Goal: Book appointment/travel/reservation

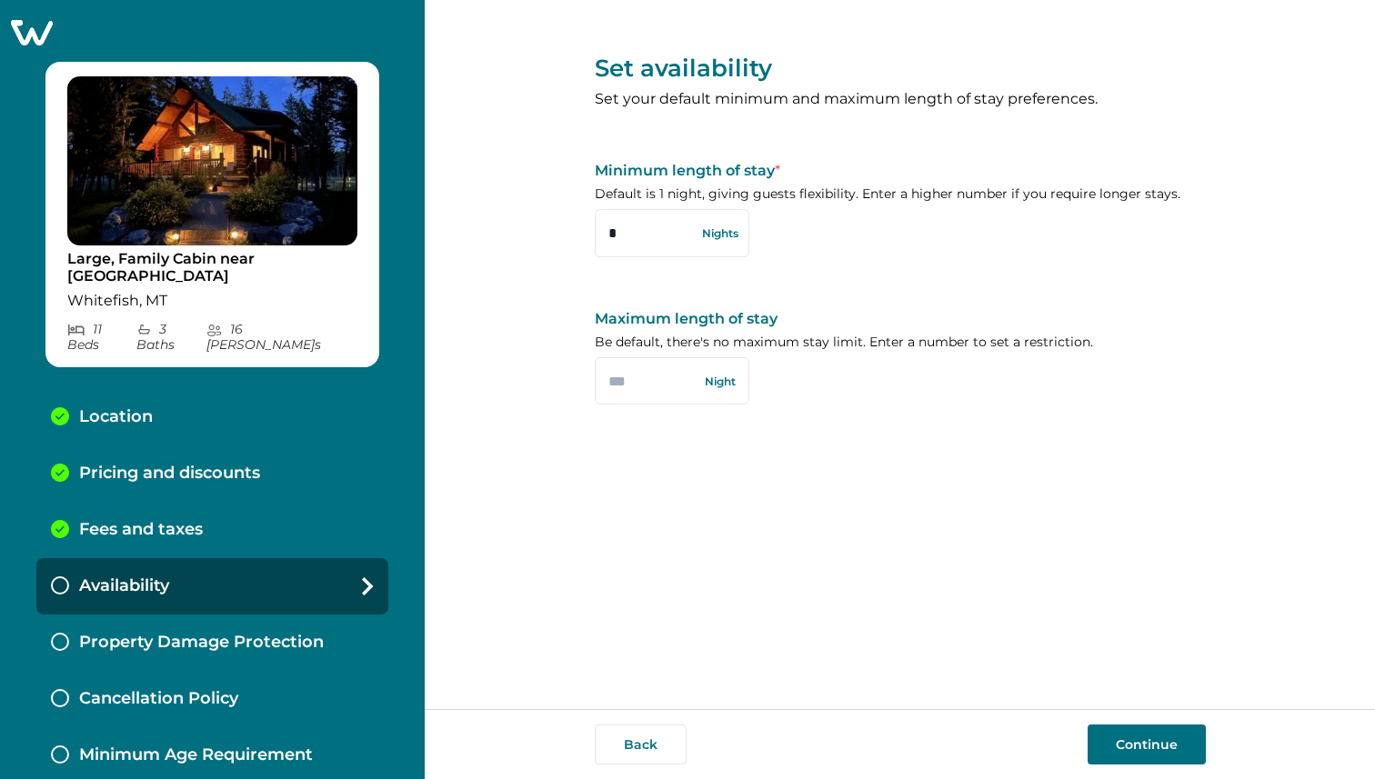
click at [1179, 749] on button "Continue" at bounding box center [1147, 745] width 118 height 40
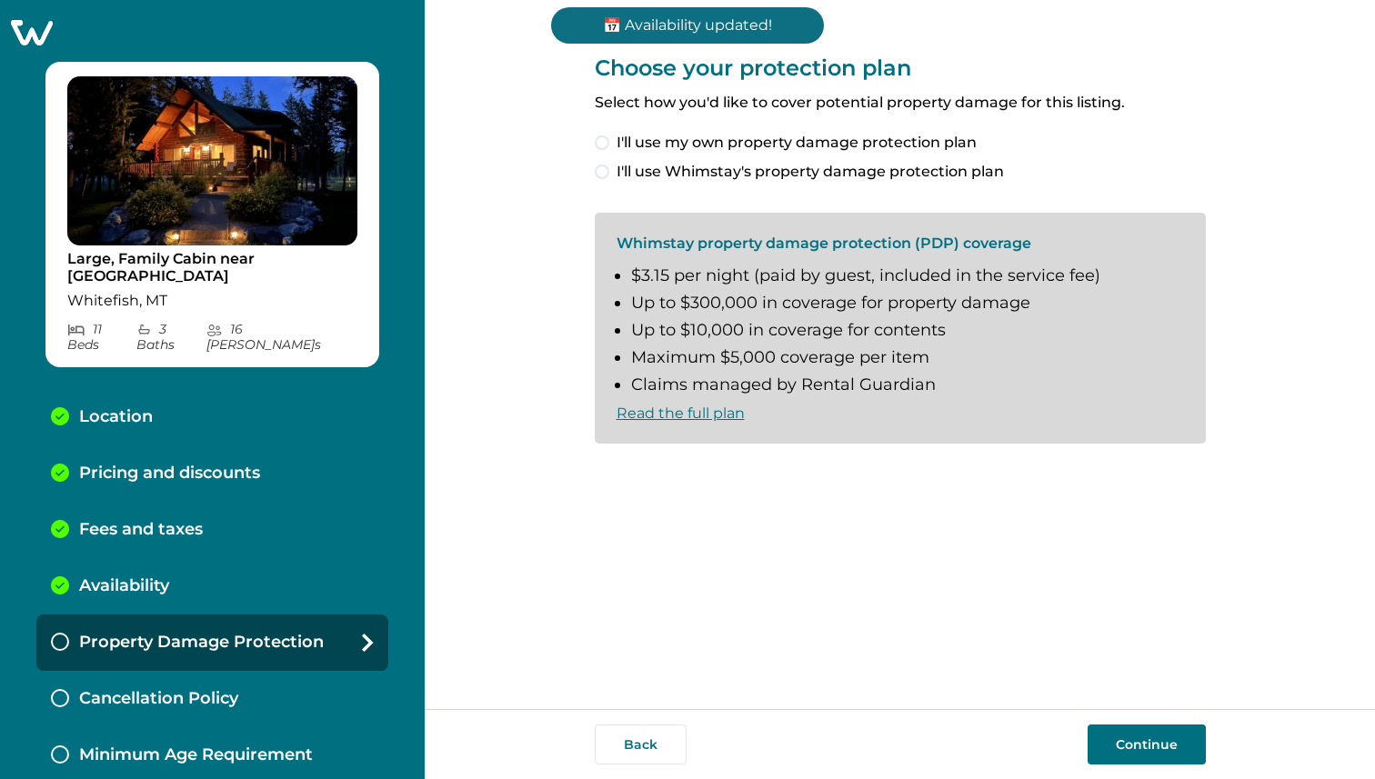
click at [603, 174] on span at bounding box center [602, 172] width 15 height 15
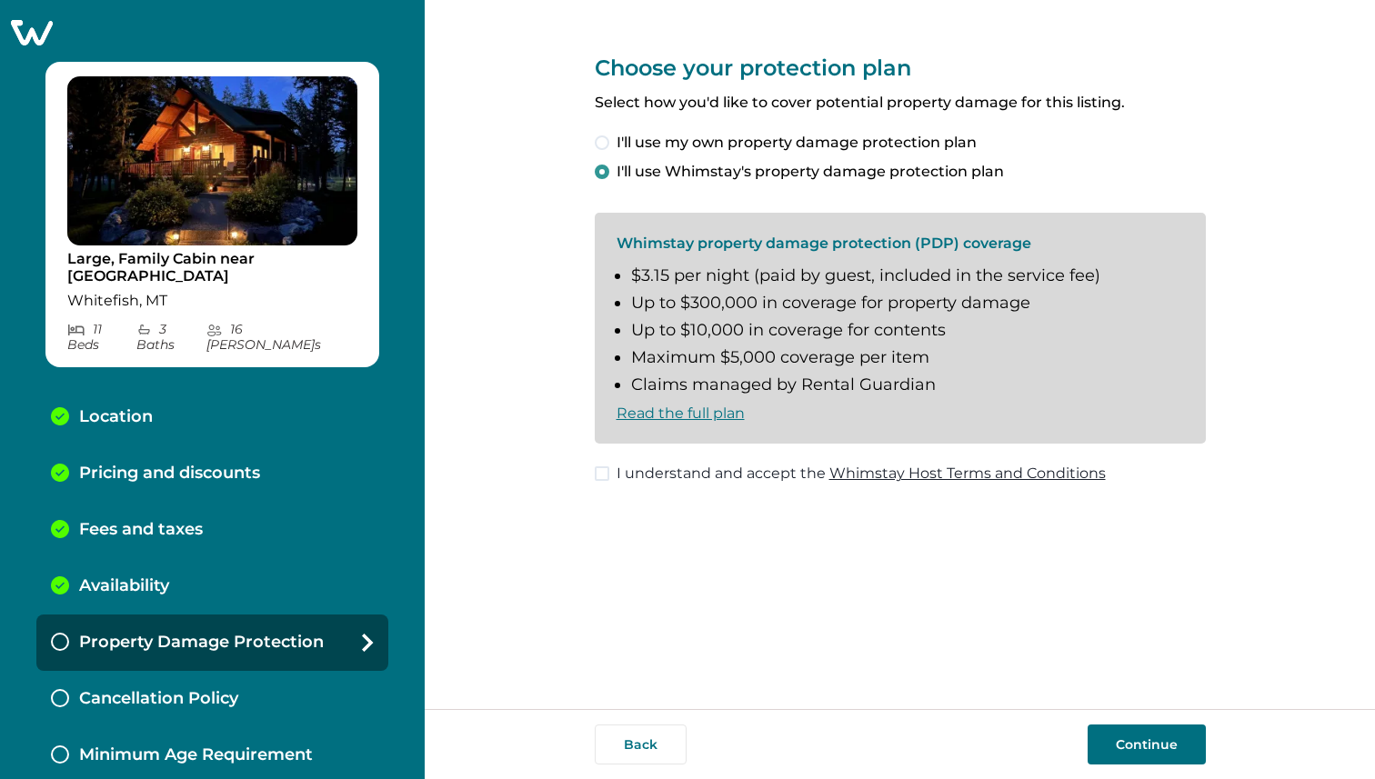
click at [1166, 732] on button "Continue" at bounding box center [1147, 745] width 118 height 40
click at [610, 476] on label "I understand and accept the Whimstay Host Terms and Conditions" at bounding box center [850, 474] width 511 height 22
click at [1168, 745] on button "Continue" at bounding box center [1147, 745] width 118 height 40
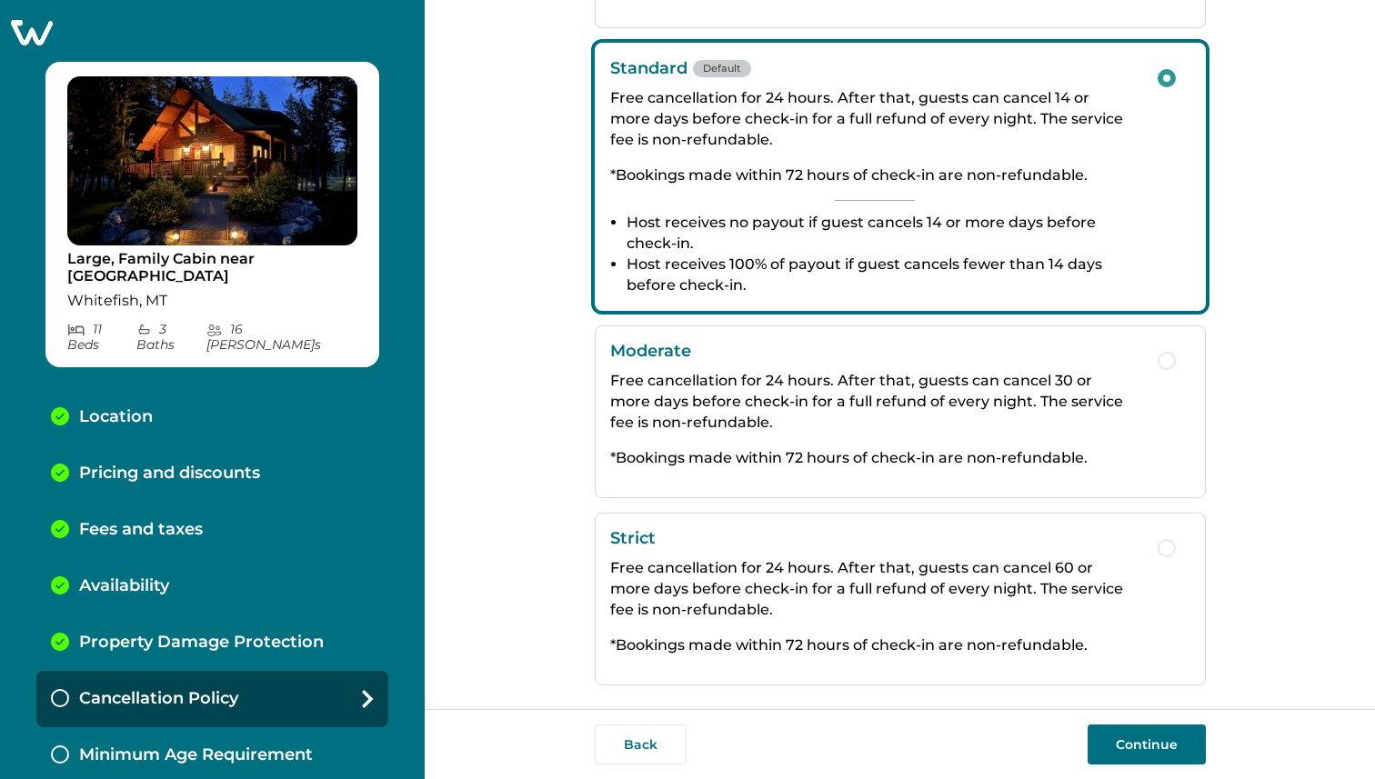
scroll to position [286, 0]
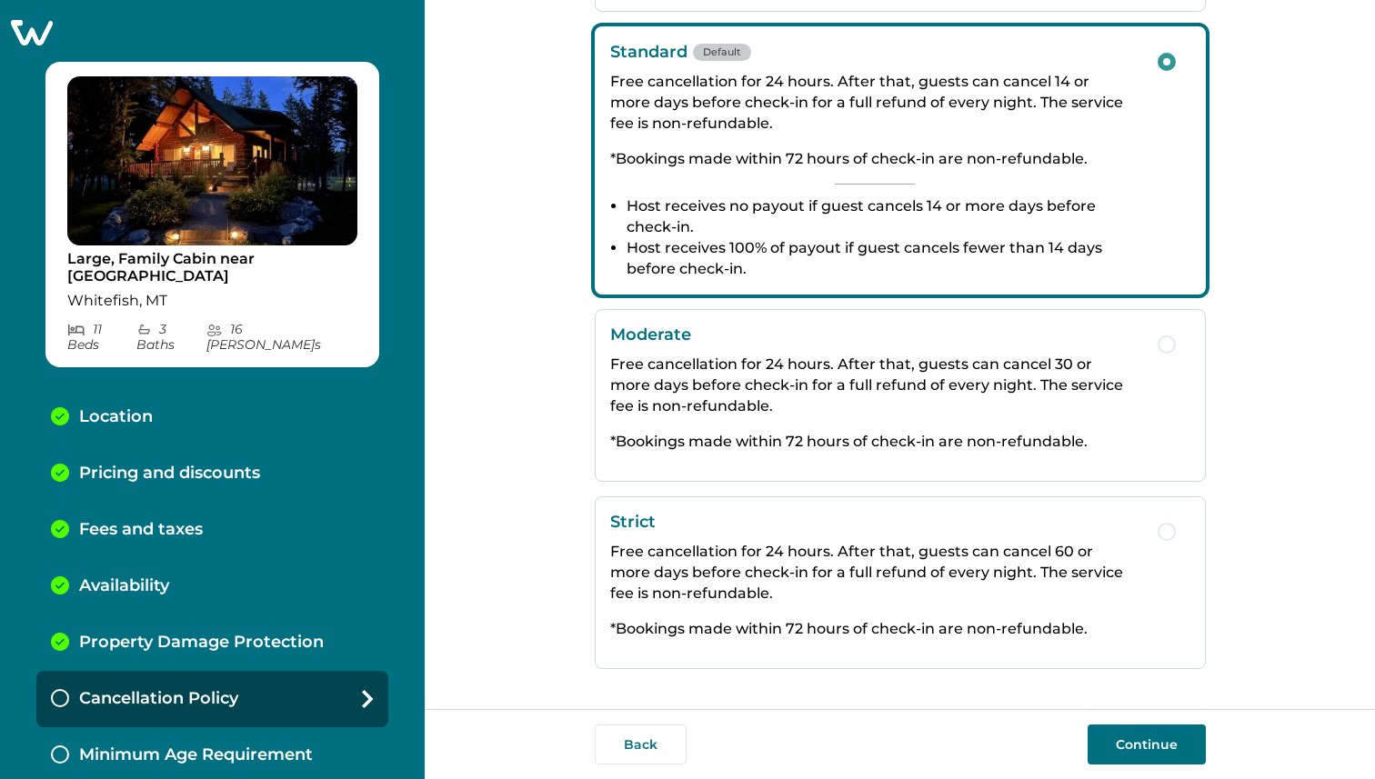
click at [928, 431] on p "*Bookings made within 72 hours of check-in are non-refundable." at bounding box center [874, 441] width 529 height 21
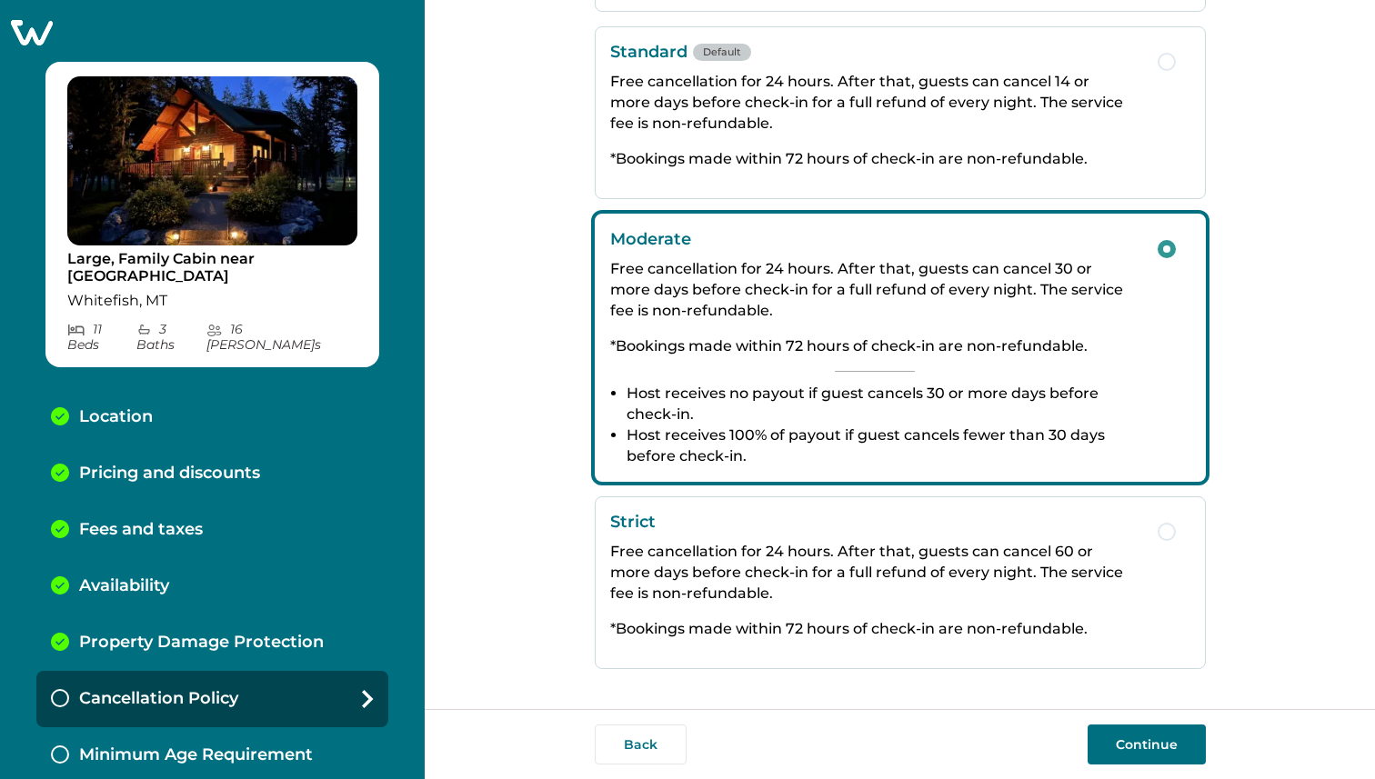
click at [1038, 607] on div "Strict Free cancellation for 24 hours. After that, guests can cancel 60 or more…" at bounding box center [874, 583] width 529 height 142
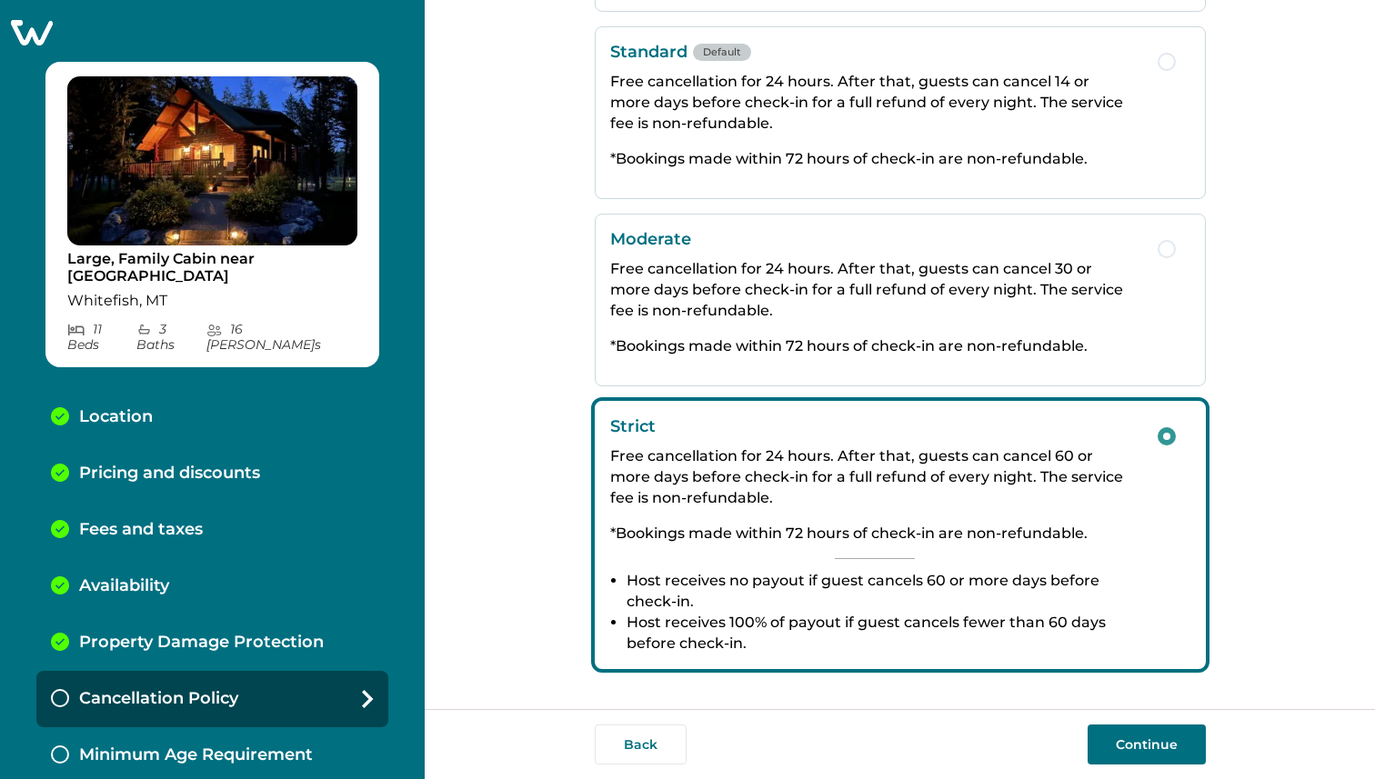
click at [1174, 753] on button "Continue" at bounding box center [1147, 745] width 118 height 40
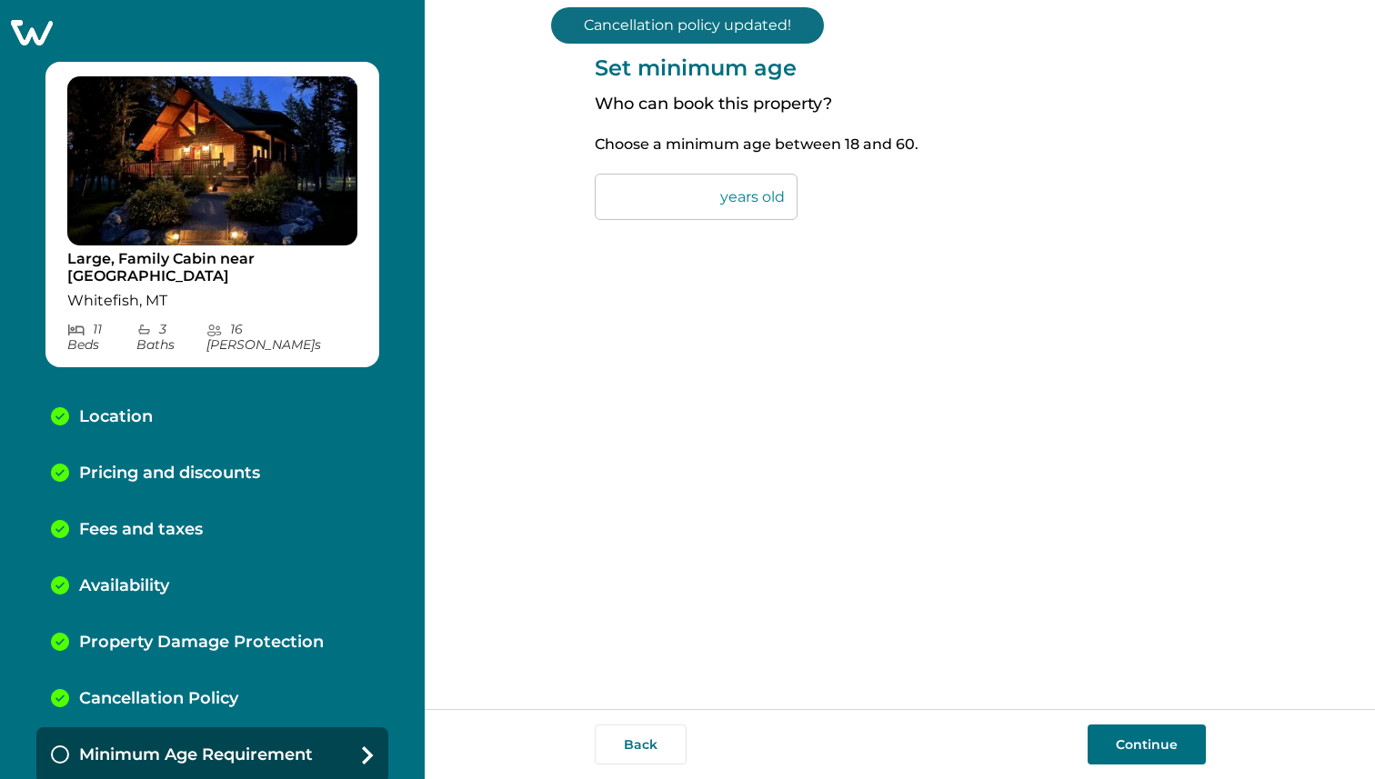
click at [1114, 757] on button "Continue" at bounding box center [1147, 745] width 118 height 40
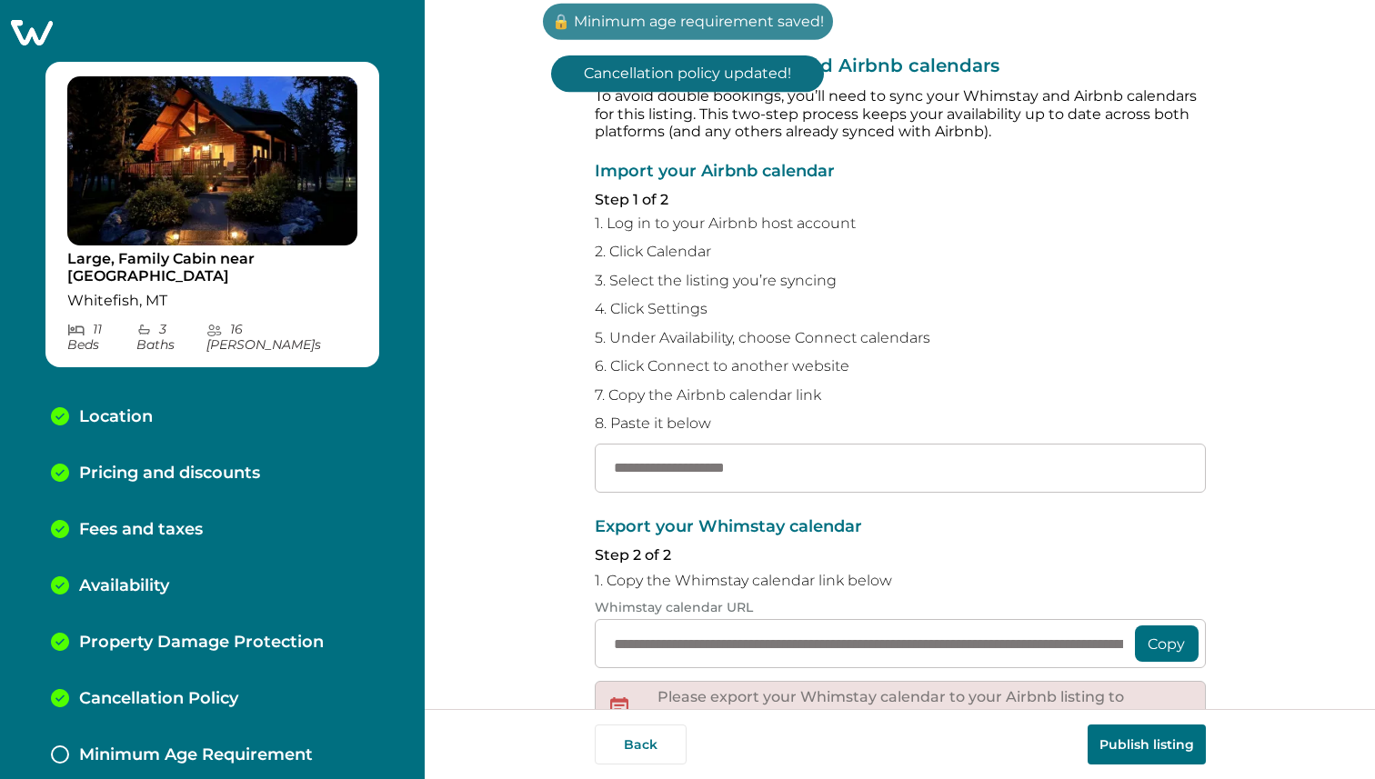
scroll to position [45, 0]
